Goal: Obtain resource: Download file/media

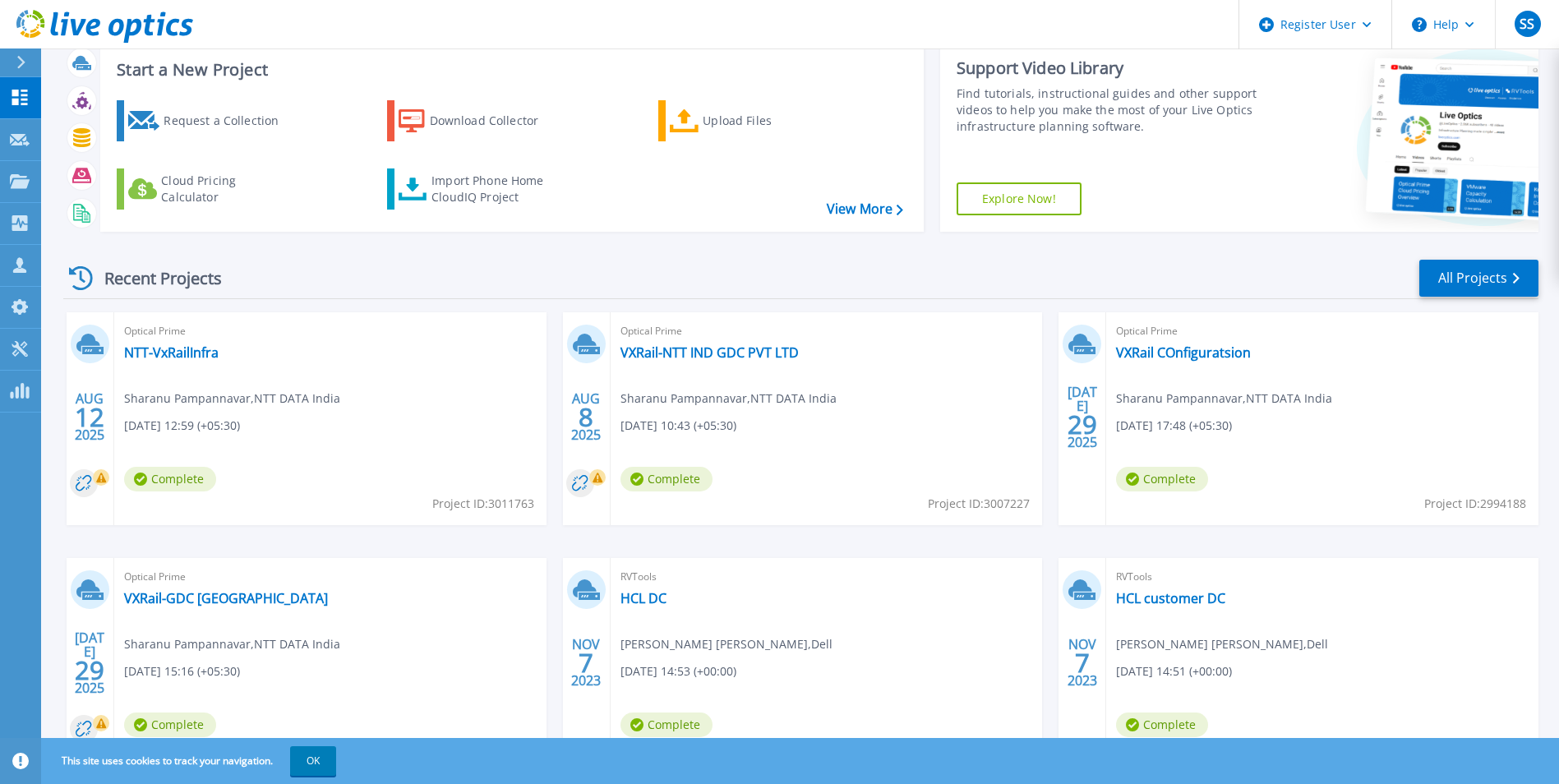
scroll to position [127, 0]
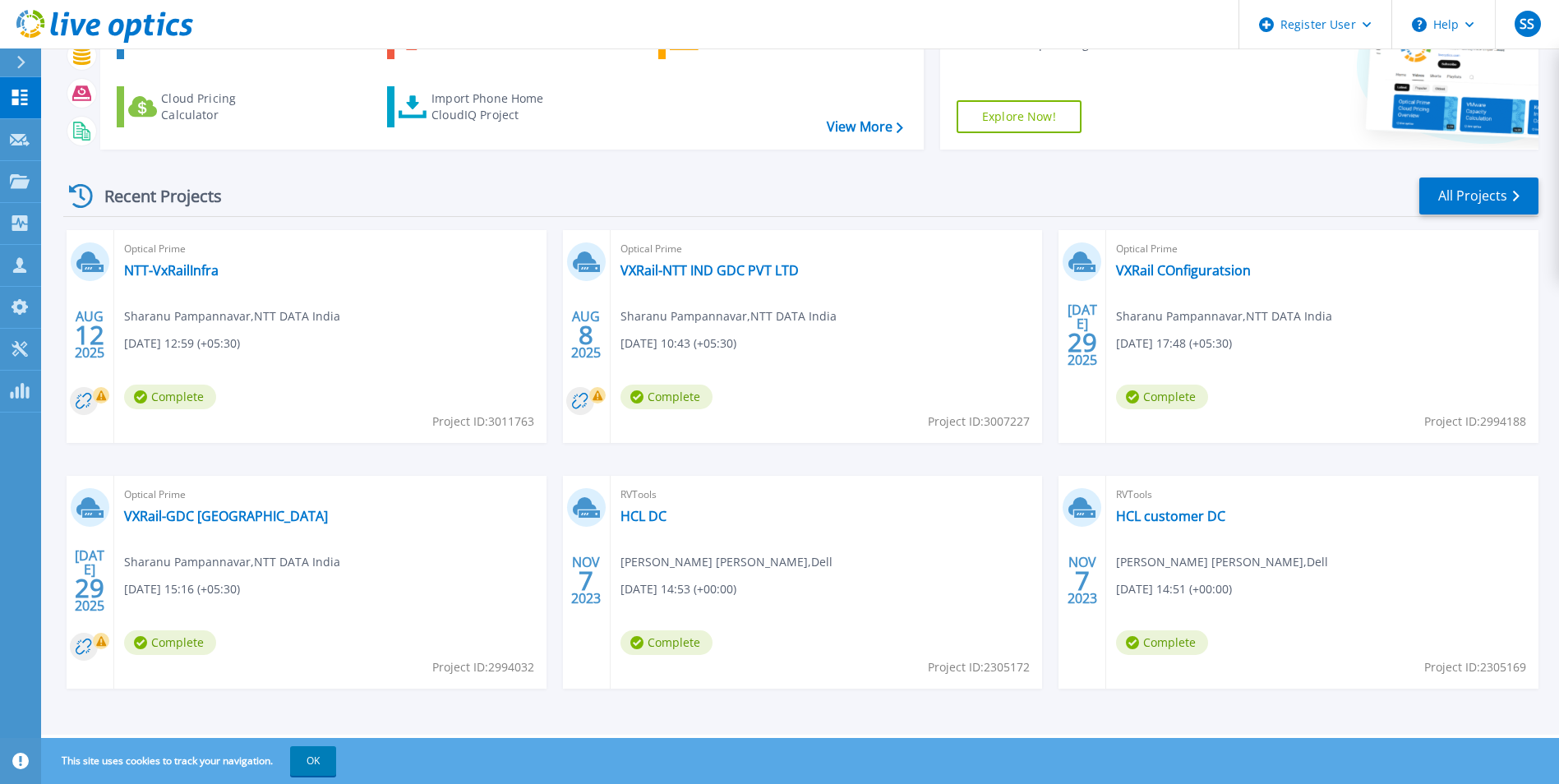
click at [284, 366] on div "Optical Prime NTT-VxRailInfra Sharanu Pampannavar , NTT DATA India [DATE] 12:59…" at bounding box center [330, 337] width 433 height 213
click at [209, 346] on span "[DATE] 12:59 (+05:30)" at bounding box center [181, 343] width 116 height 18
click at [162, 278] on link "NTT-VxRailInfra" at bounding box center [171, 270] width 95 height 16
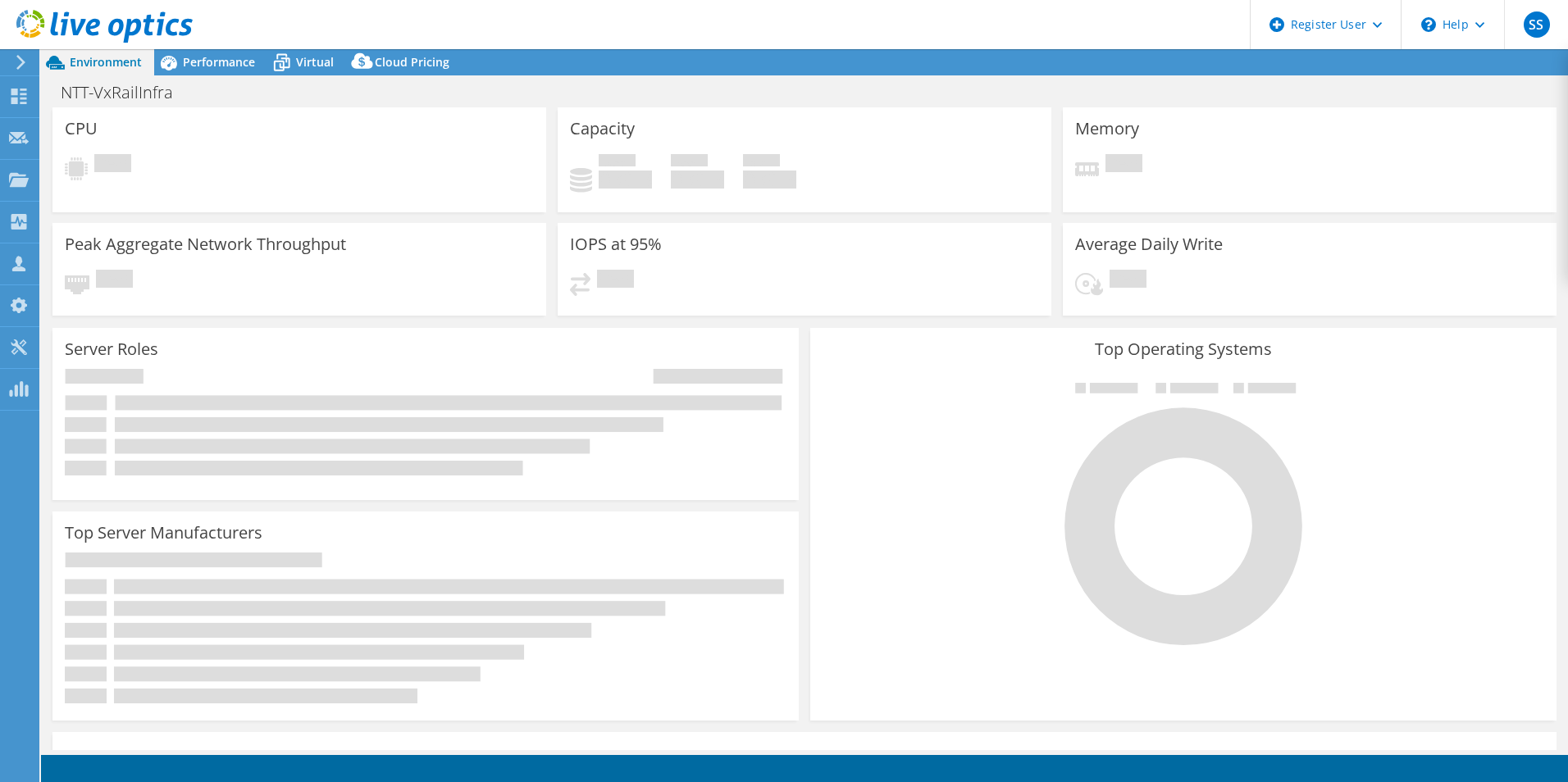
select select "USD"
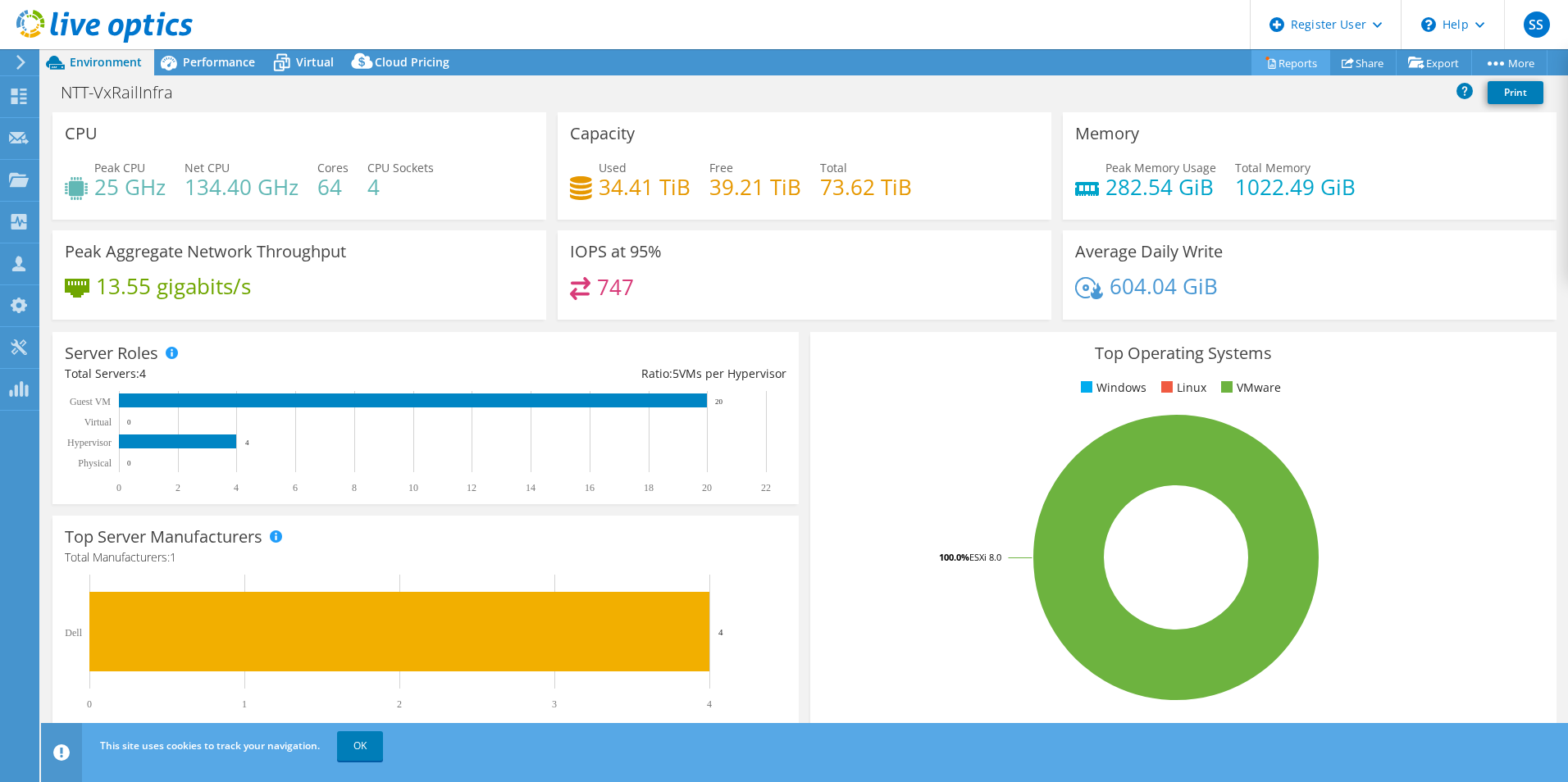
click at [1290, 57] on link "Reports" at bounding box center [1290, 63] width 79 height 25
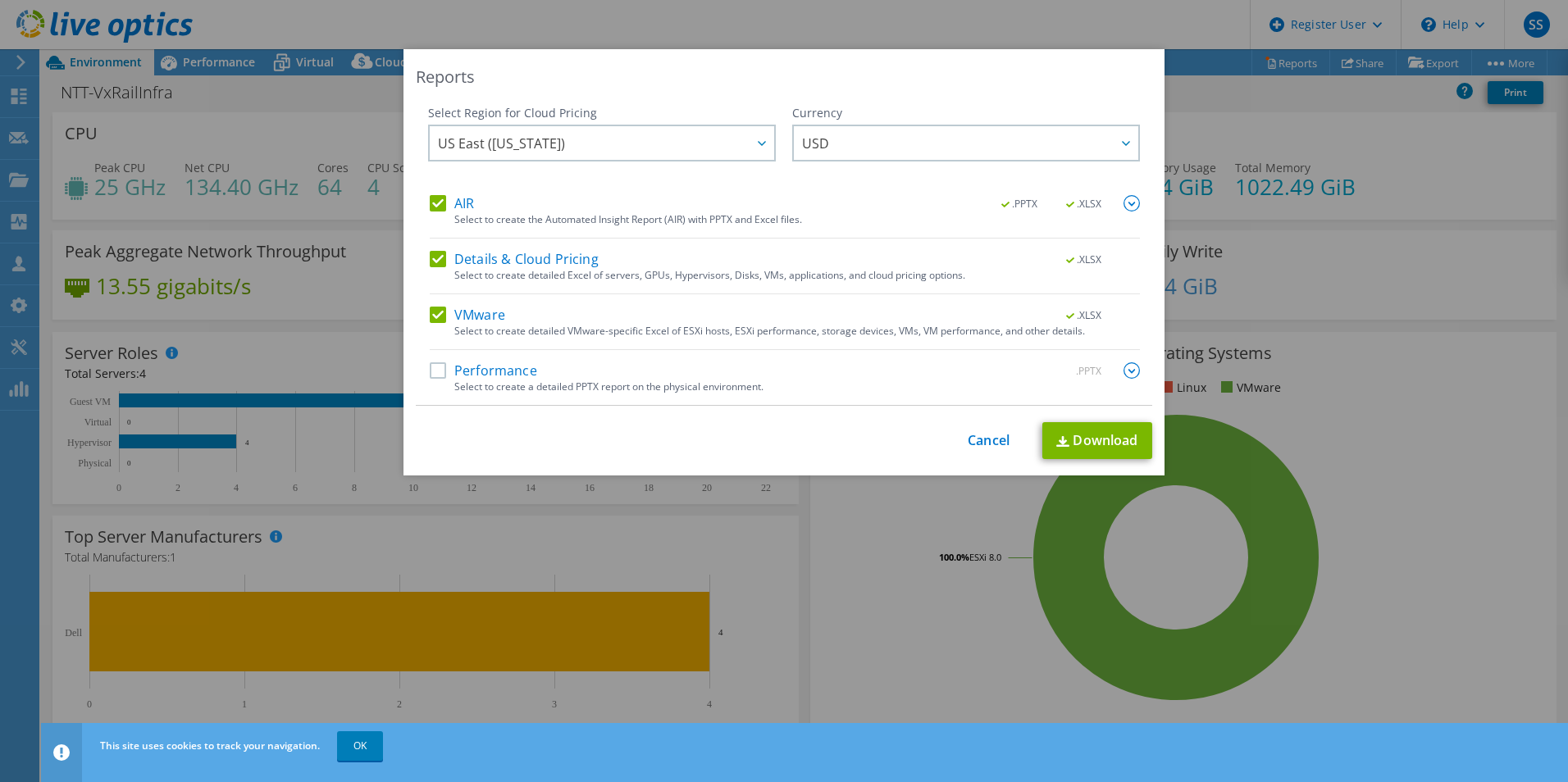
click at [438, 373] on label "Performance" at bounding box center [483, 371] width 107 height 16
click at [0, 0] on input "Performance" at bounding box center [0, 0] width 0 height 0
drag, startPoint x: 417, startPoint y: 370, endPoint x: 430, endPoint y: 373, distance: 13.3
click at [422, 371] on div "Select Region for Cloud Pricing Asia Pacific ([GEOGRAPHIC_DATA]) [GEOGRAPHIC_DA…" at bounding box center [784, 255] width 737 height 301
click at [431, 373] on label "Performance" at bounding box center [483, 371] width 107 height 16
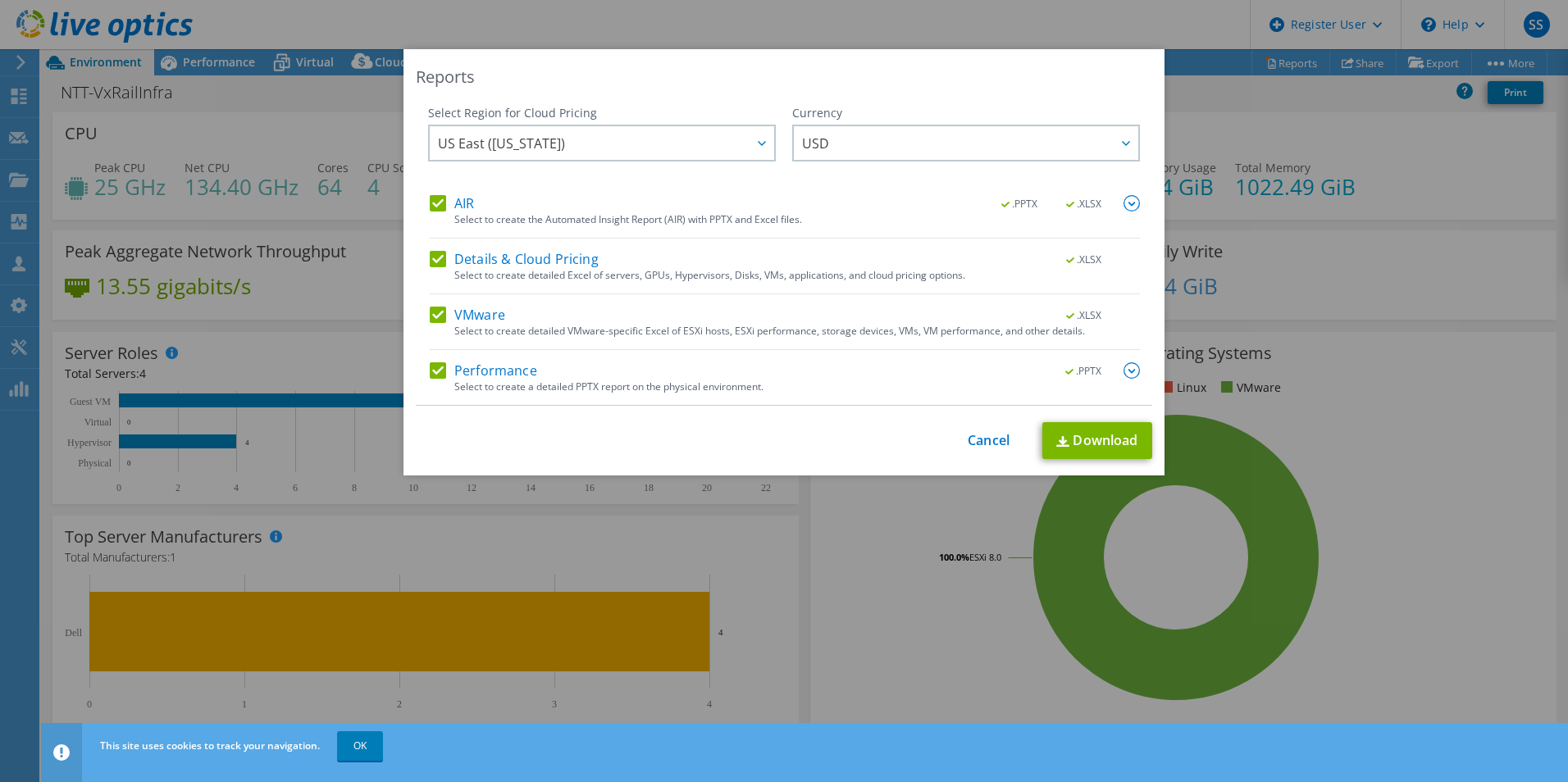
click at [0, 0] on input "Performance" at bounding box center [0, 0] width 0 height 0
click at [981, 440] on link "Cancel" at bounding box center [988, 440] width 42 height 15
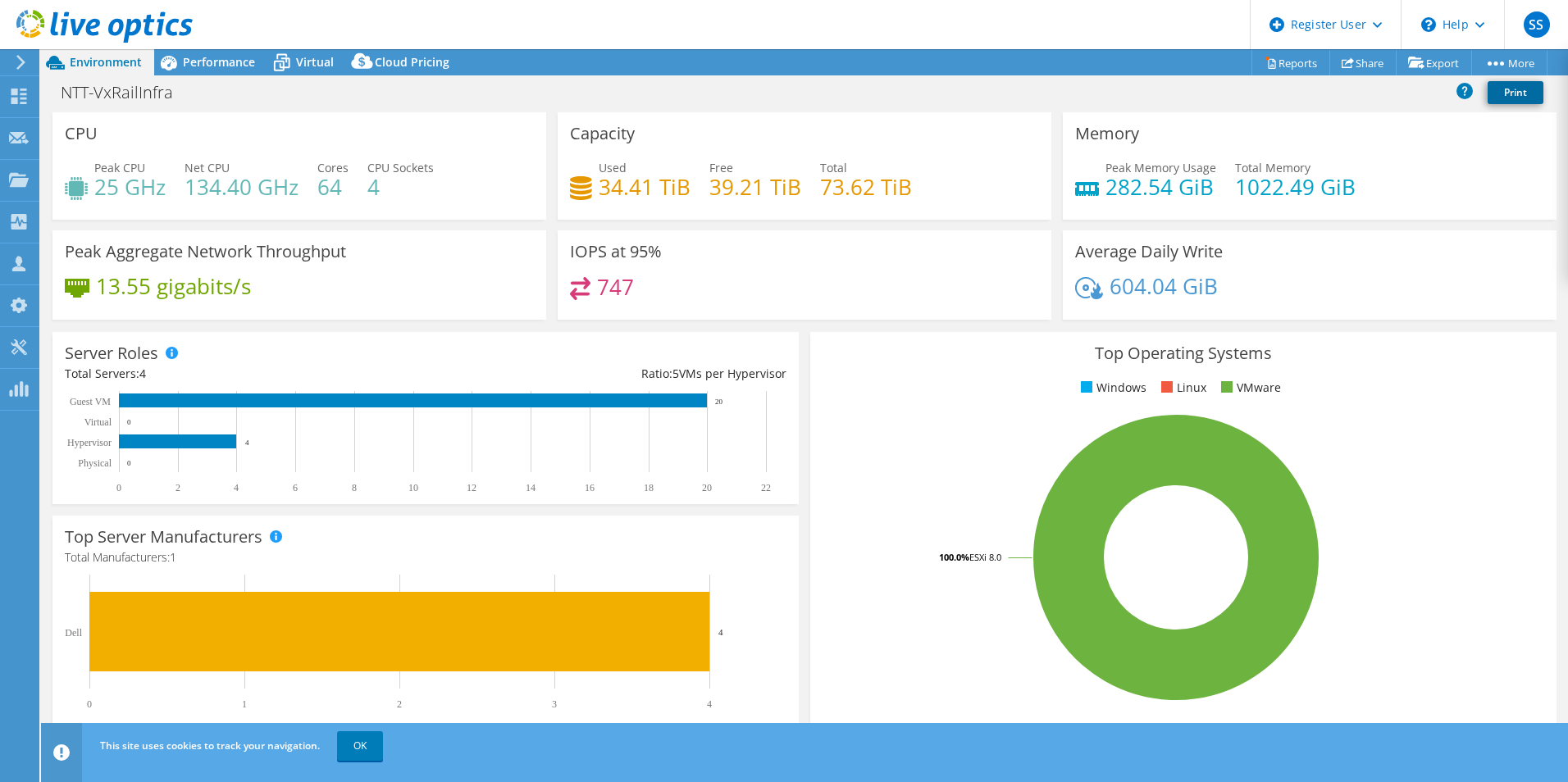
click at [1529, 89] on link "Print" at bounding box center [1514, 92] width 55 height 23
click at [1272, 59] on link "Reports" at bounding box center [1290, 63] width 79 height 25
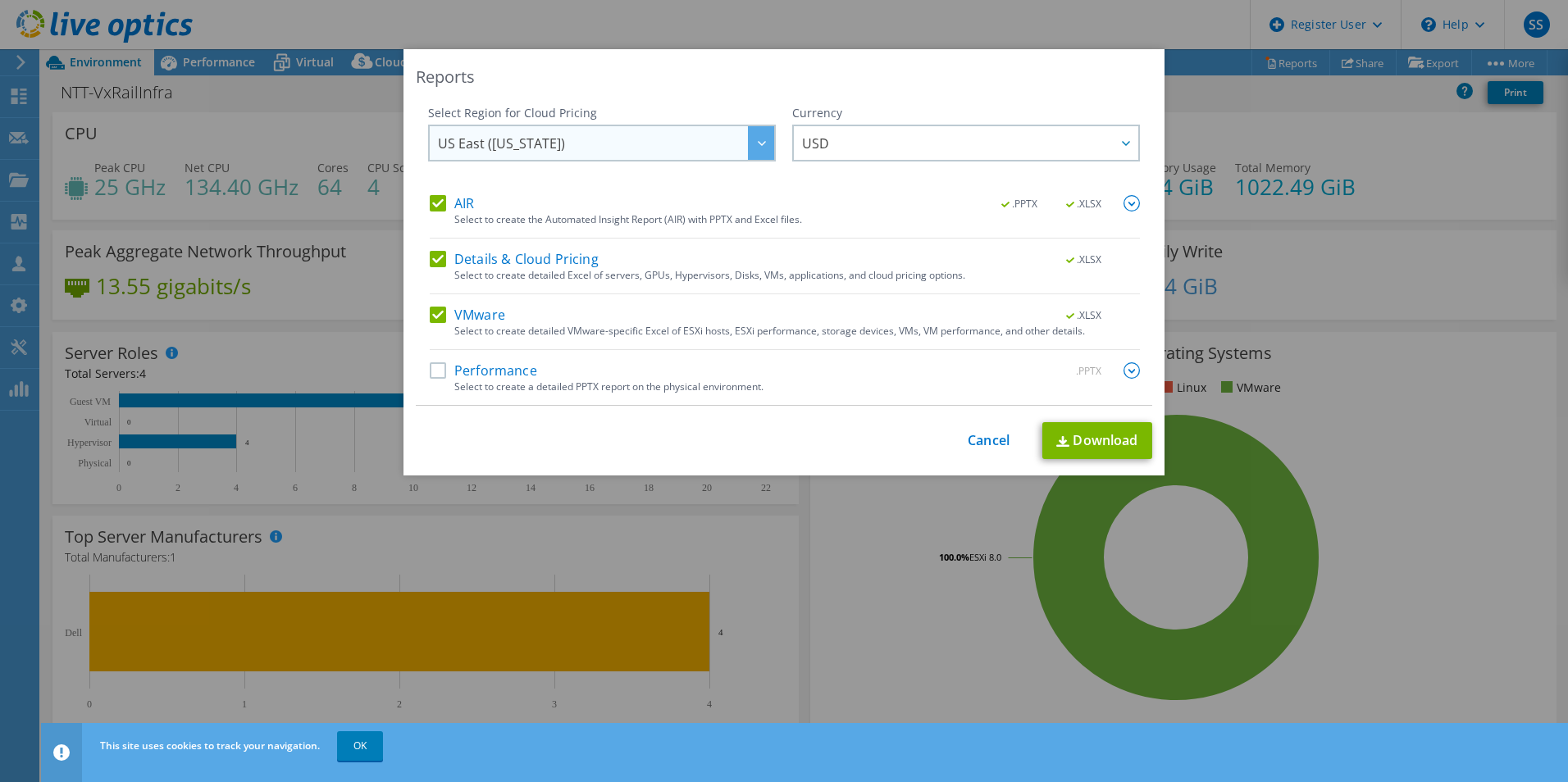
click at [489, 144] on span "US East ([US_STATE])" at bounding box center [501, 147] width 127 height 25
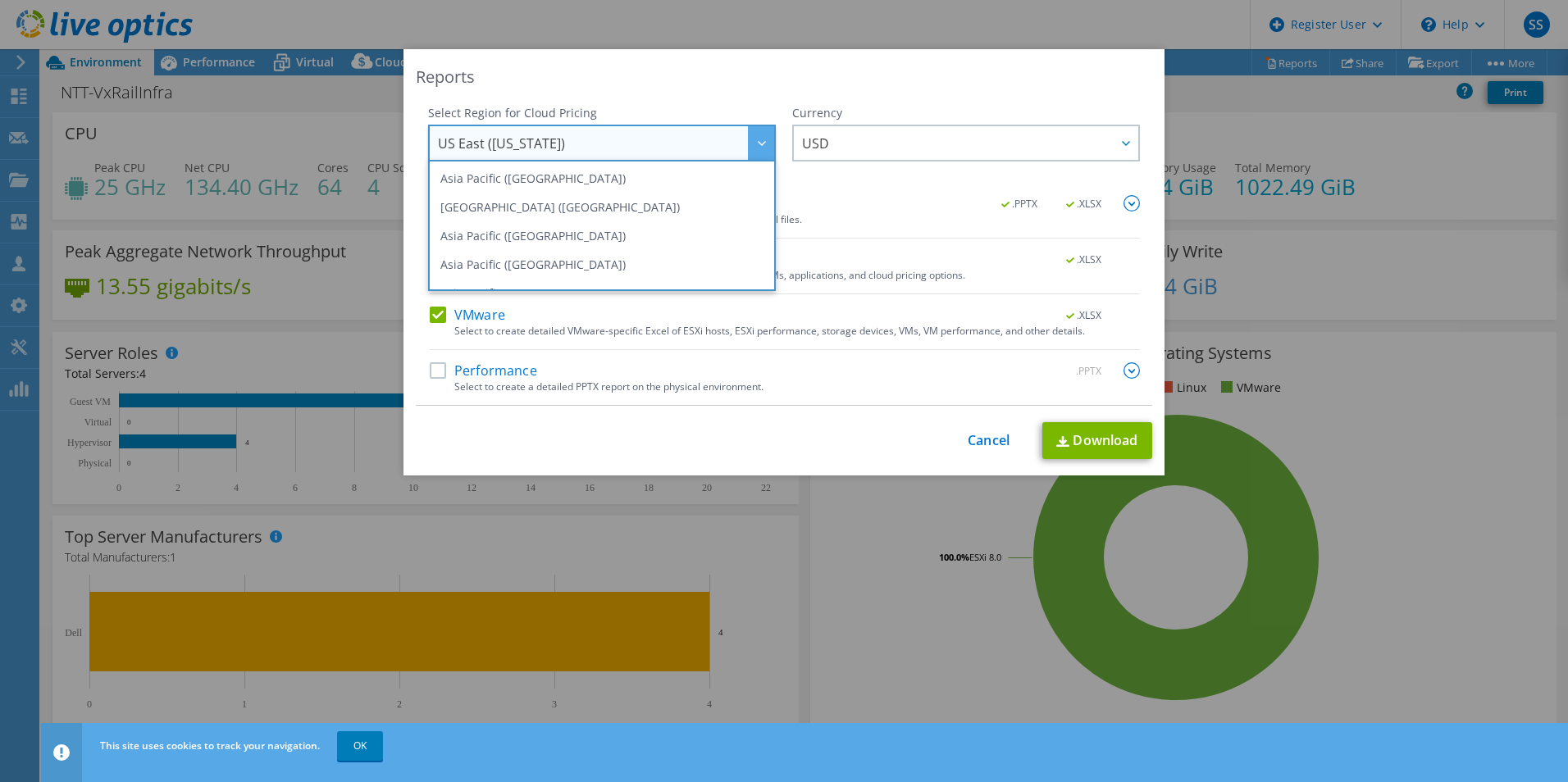
click at [489, 144] on span "US East ([US_STATE])" at bounding box center [501, 147] width 127 height 25
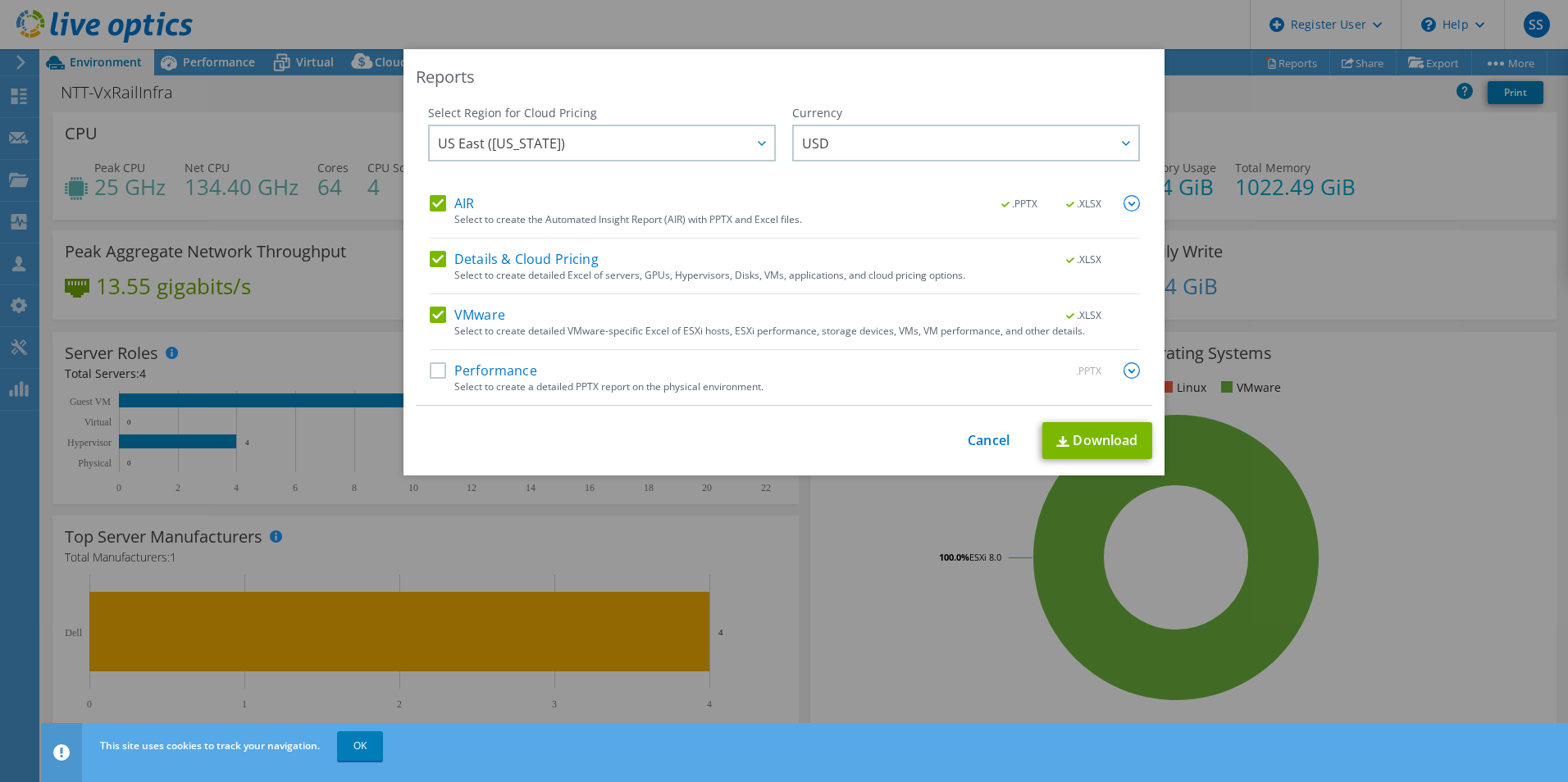
click at [430, 362] on label "Performance" at bounding box center [483, 371] width 107 height 16
click at [0, 0] on input "Performance" at bounding box center [0, 0] width 0 height 0
click at [1048, 439] on link "Download" at bounding box center [1097, 440] width 110 height 37
click at [993, 440] on link "Cancel" at bounding box center [988, 440] width 42 height 15
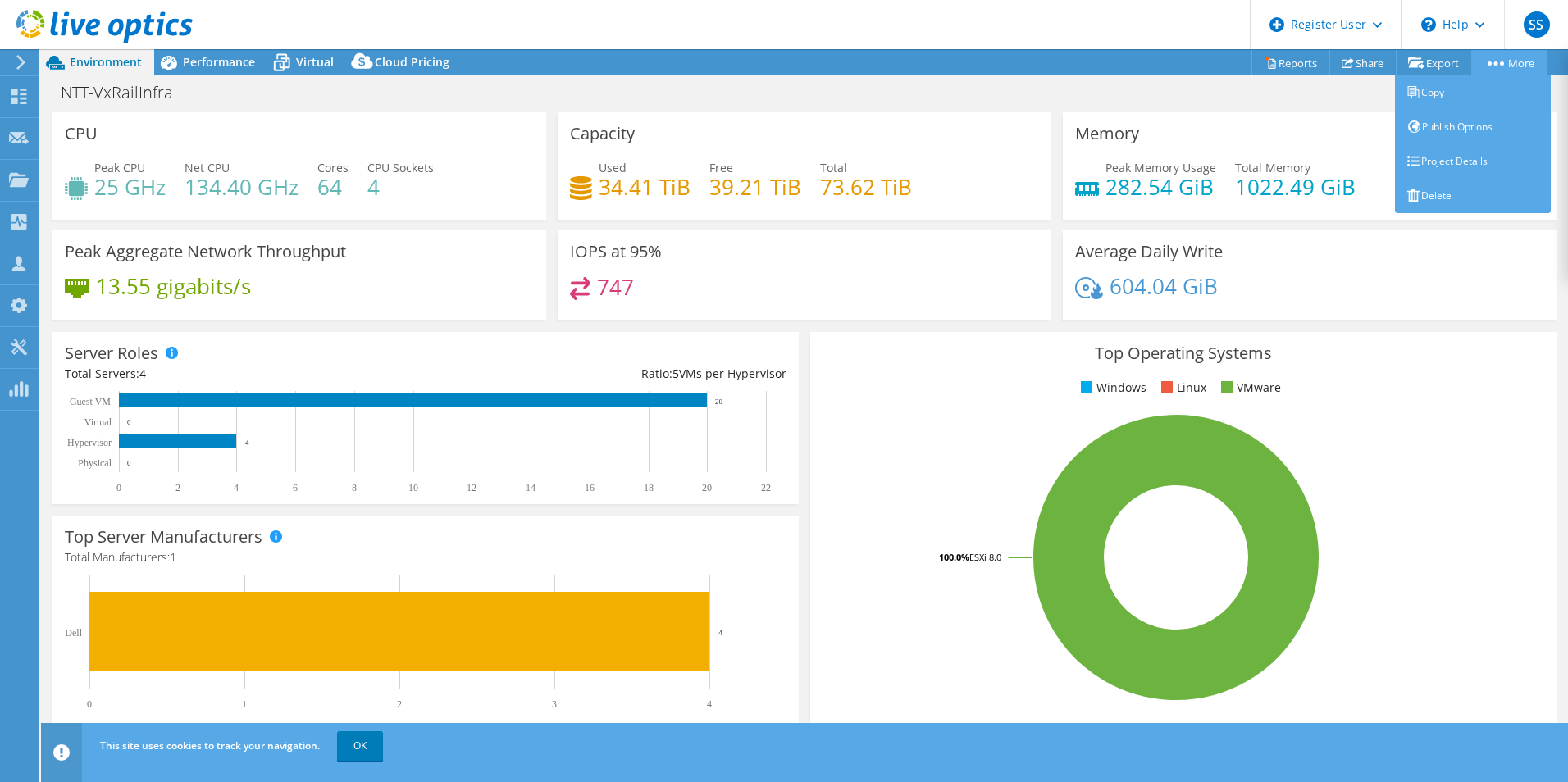
click at [1492, 68] on link "More" at bounding box center [1509, 63] width 76 height 25
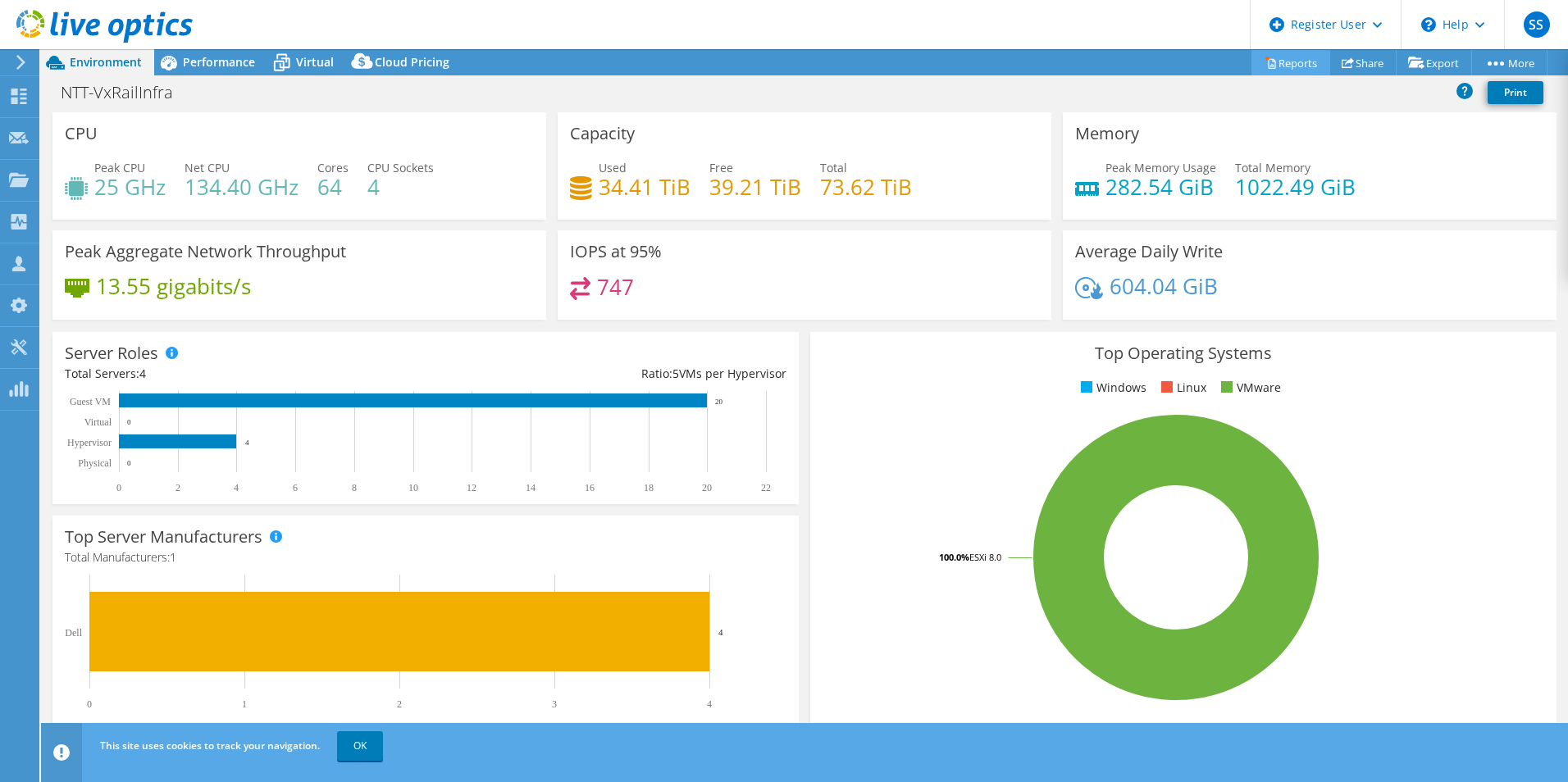
click at [1285, 59] on link "Reports" at bounding box center [1290, 63] width 79 height 25
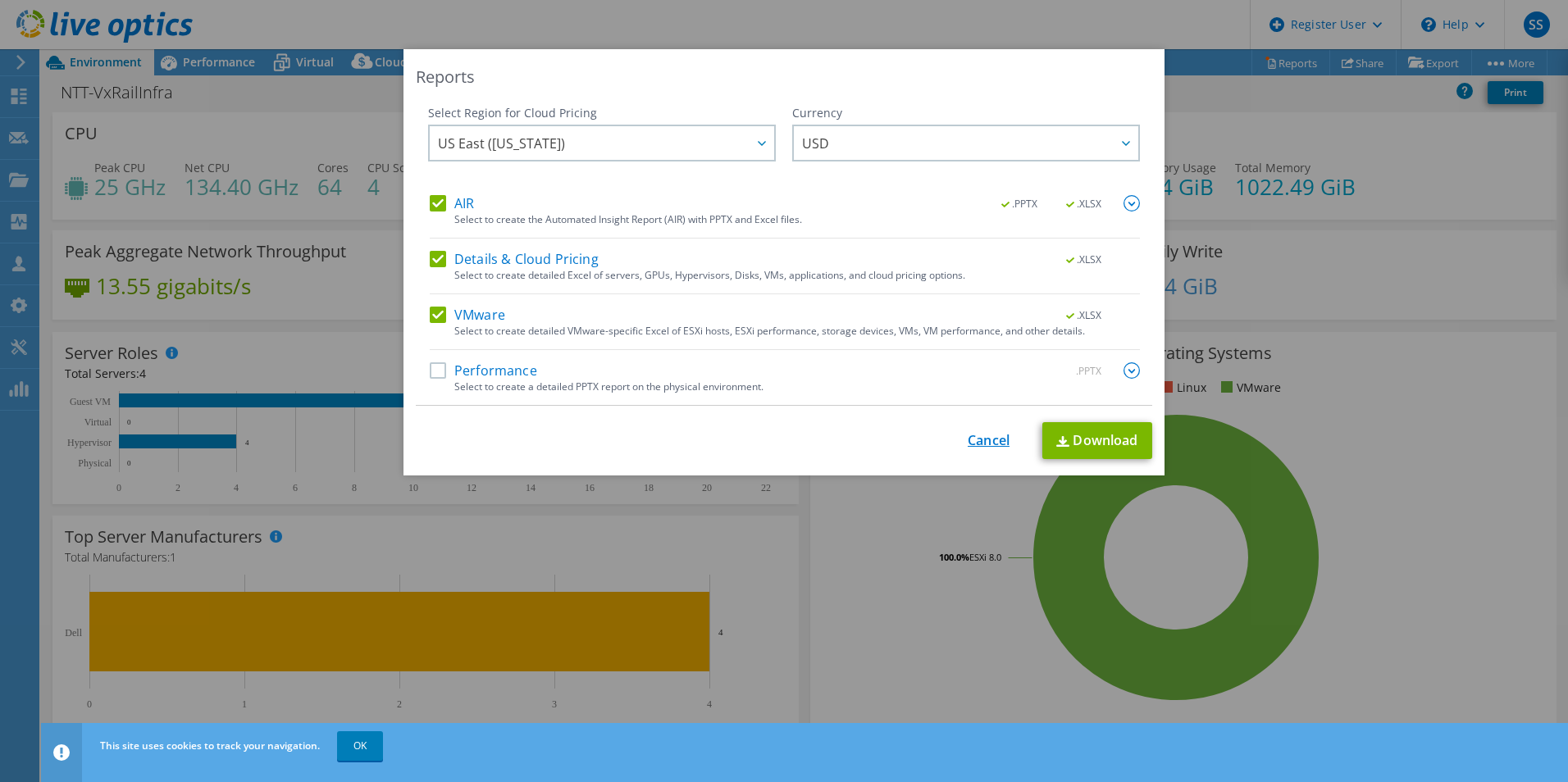
click at [983, 439] on link "Cancel" at bounding box center [988, 440] width 42 height 15
